Goal: Information Seeking & Learning: Learn about a topic

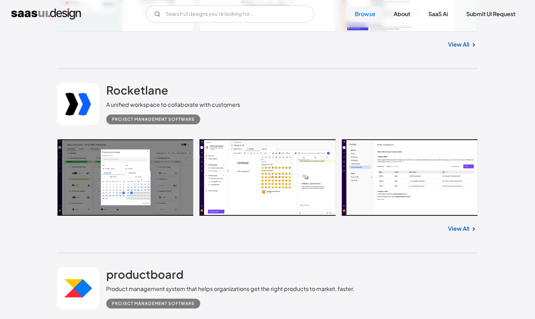
scroll to position [2279, 0]
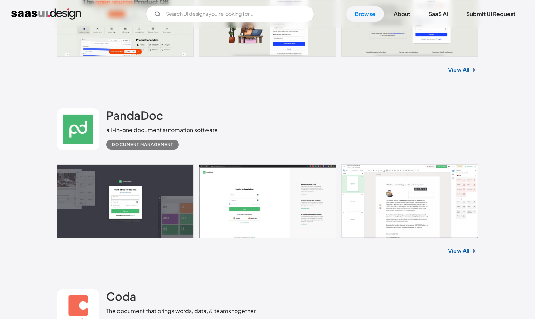
scroll to position [1858, 0]
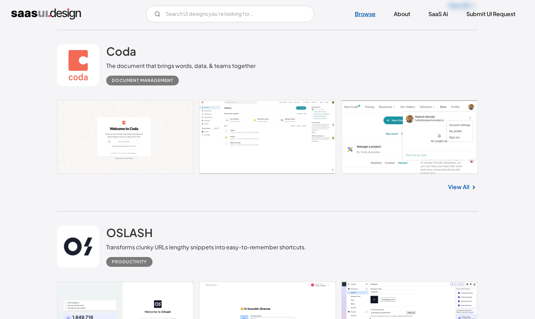
drag, startPoint x: 371, startPoint y: 3, endPoint x: 364, endPoint y: 15, distance: 13.7
click at [371, 5] on div "V7 Labs Gen AI Application Design Best-in-class data labeling tool. GenAI Close…" at bounding box center [267, 14] width 535 height 28
click at [364, 15] on link "Browse" at bounding box center [365, 13] width 38 height 15
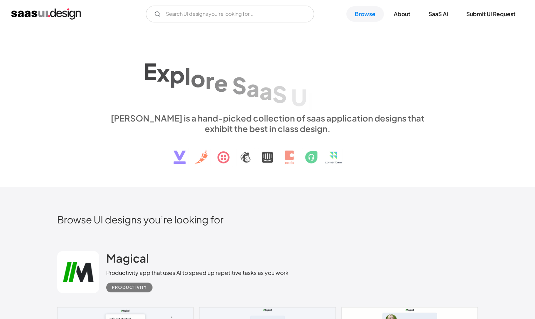
drag, startPoint x: 248, startPoint y: 34, endPoint x: 248, endPoint y: 25, distance: 9.1
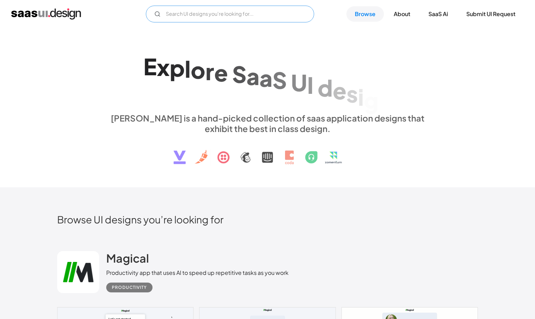
click at [248, 19] on input "Email Form" at bounding box center [230, 14] width 168 height 17
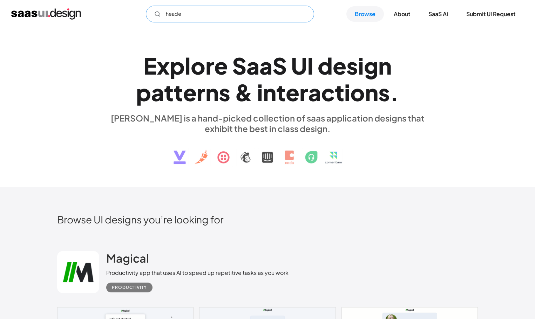
type input "header"
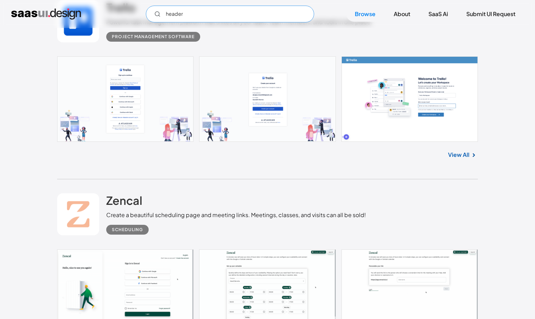
scroll to position [10448, 0]
